Goal: Information Seeking & Learning: Learn about a topic

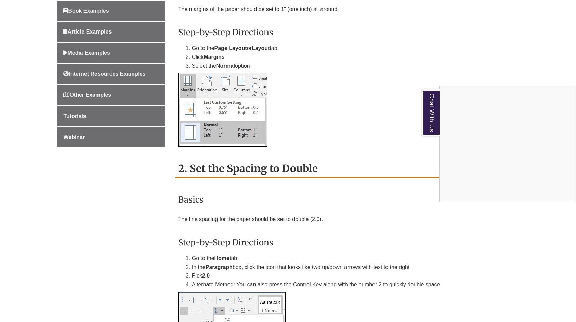
scroll to position [456, 0]
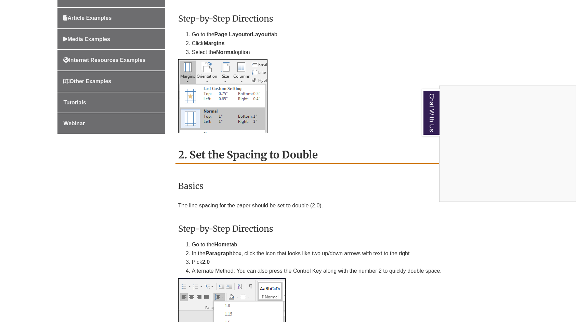
click at [298, 205] on div "Chat With Us" at bounding box center [288, 161] width 576 height 322
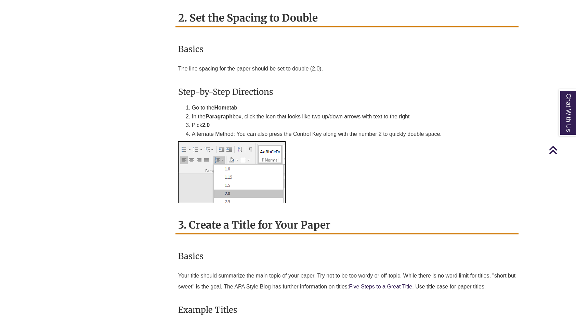
scroll to position [579, 0]
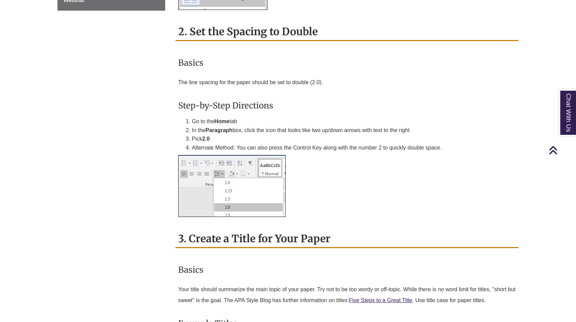
click at [342, 164] on p at bounding box center [347, 185] width 338 height 67
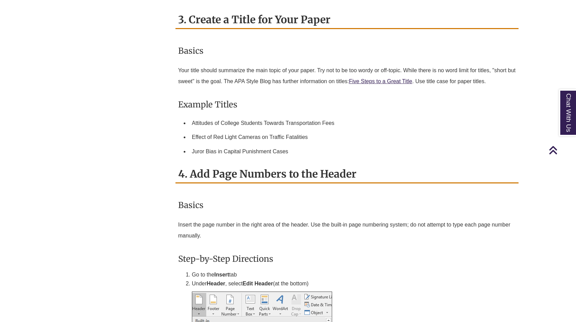
scroll to position [812, 0]
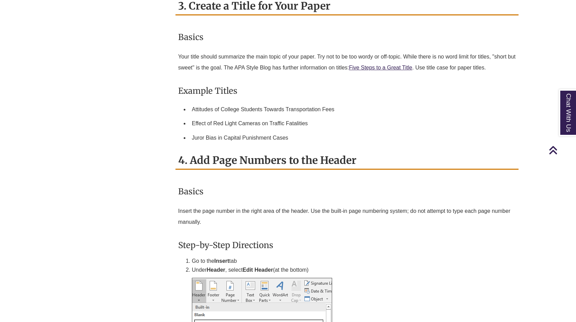
click at [306, 192] on h3 "Basics" at bounding box center [347, 191] width 338 height 16
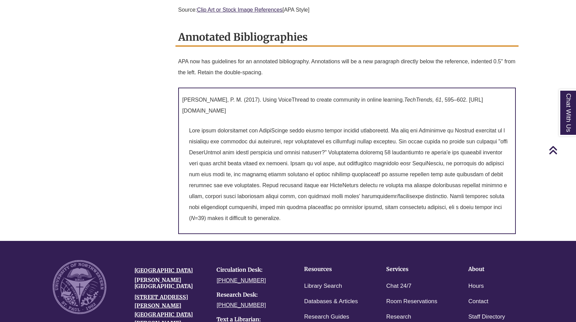
scroll to position [2877, 0]
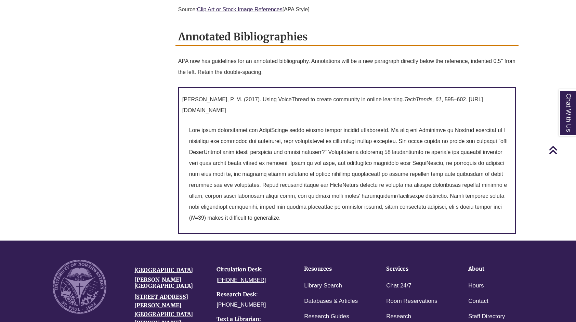
click at [292, 162] on p "N =39) makes it difficult to generalize." at bounding box center [350, 174] width 323 height 104
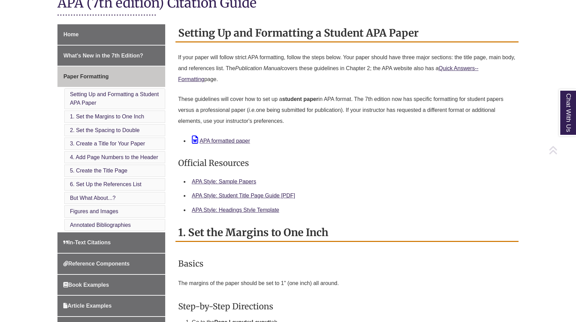
scroll to position [169, 0]
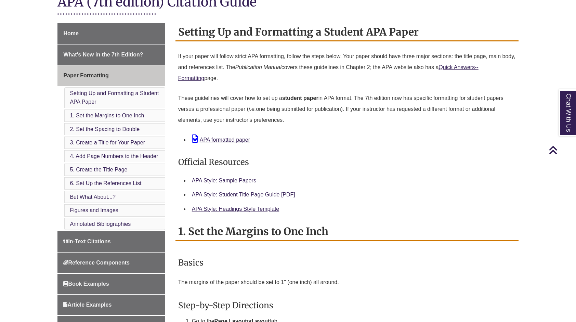
click at [360, 65] on p "If your paper will follow strict APA formatting, follow the steps below. Your p…" at bounding box center [347, 67] width 338 height 38
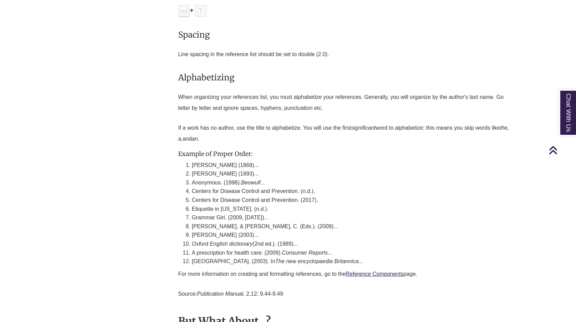
scroll to position [1999, 0]
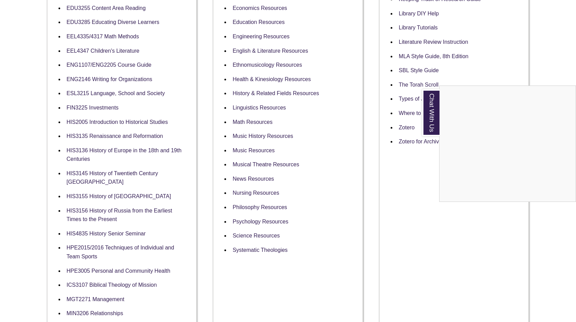
scroll to position [345, 0]
click at [411, 54] on div "Chat With Us" at bounding box center [288, 161] width 576 height 322
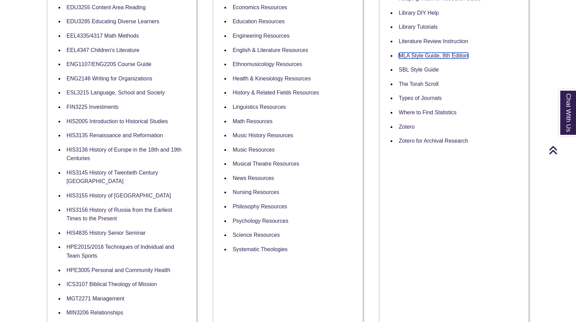
click at [411, 54] on link "MLA Style Guide, 8th Edition" at bounding box center [434, 56] width 70 height 6
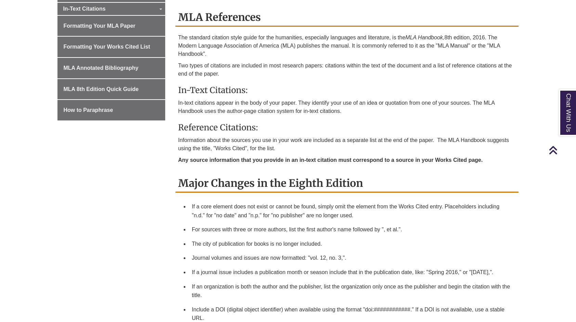
scroll to position [370, 0]
click at [316, 90] on h3 "In-Text Citations:" at bounding box center [347, 90] width 338 height 11
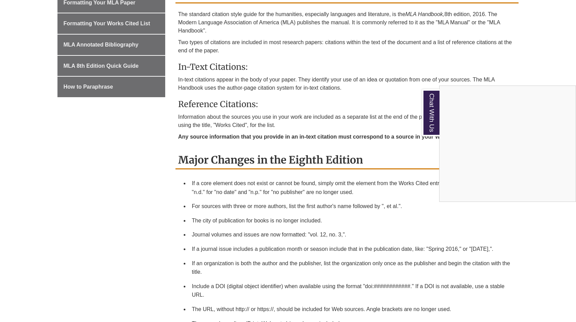
scroll to position [406, 0]
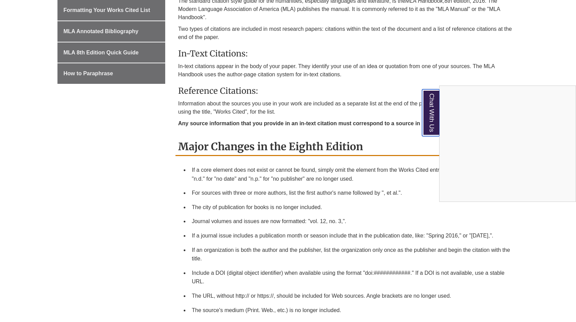
click at [432, 96] on link "Chat With Us" at bounding box center [430, 112] width 17 height 47
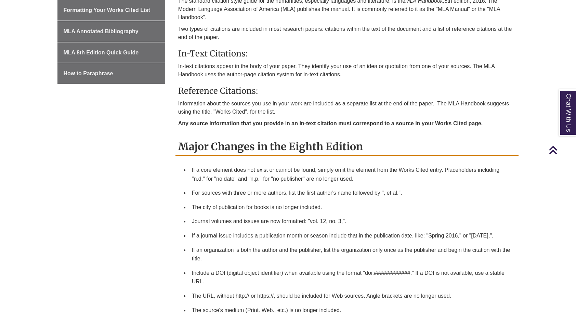
click at [363, 148] on h2 "Major Changes in the Eighth Edition" at bounding box center [347, 147] width 343 height 18
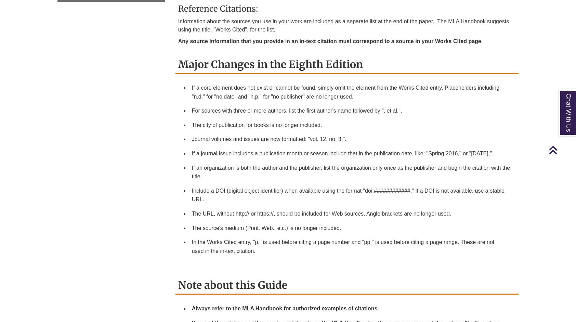
scroll to position [474, 0]
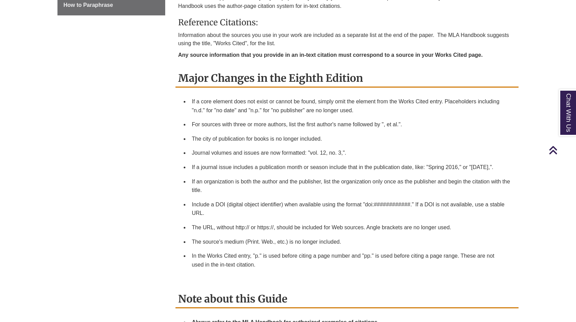
click at [343, 143] on li "The city of publication for books is no longer included." at bounding box center [352, 139] width 327 height 14
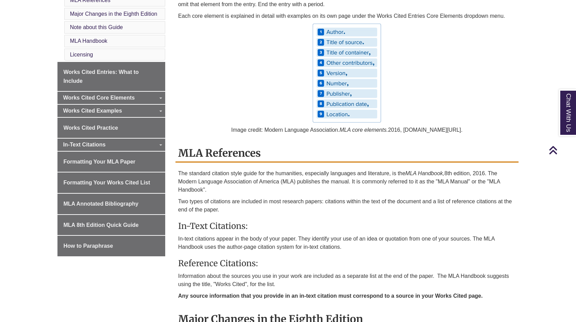
scroll to position [231, 0]
